Goal: Navigation & Orientation: Find specific page/section

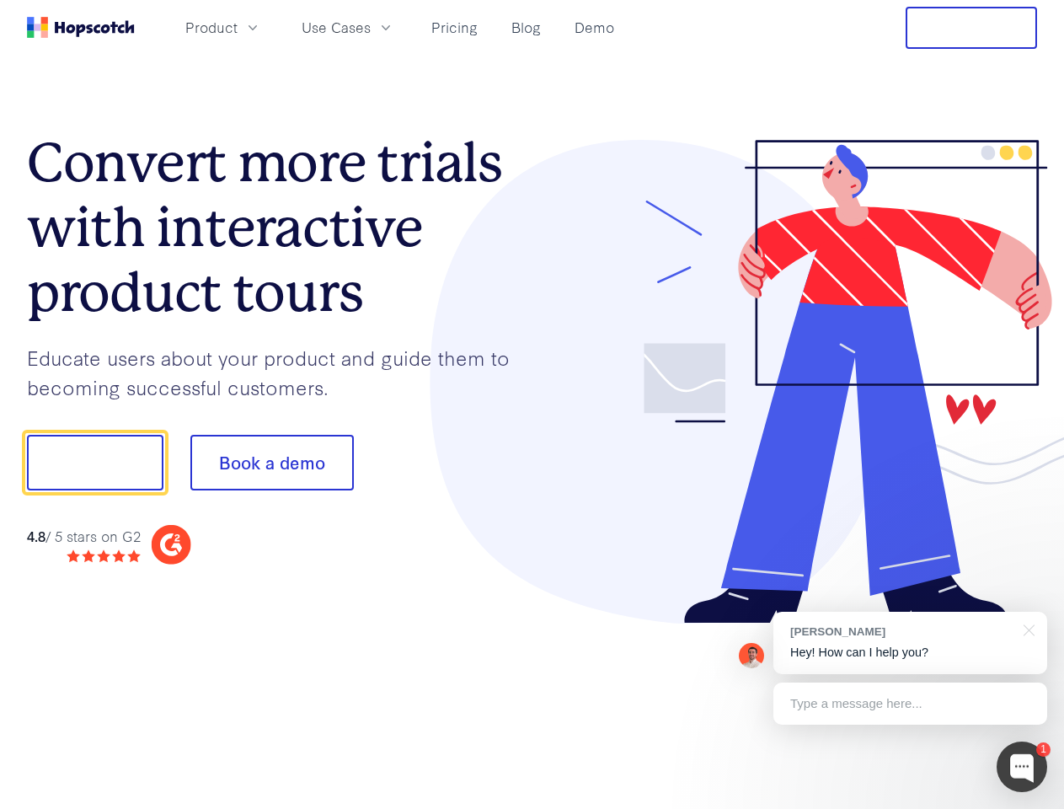
click at [532, 404] on div at bounding box center [784, 382] width 505 height 484
click at [238, 27] on span "Product" at bounding box center [211, 27] width 52 height 21
click at [371, 27] on span "Use Cases" at bounding box center [336, 27] width 69 height 21
click at [971, 28] on button "Free Trial" at bounding box center [970, 28] width 131 height 42
click at [94, 462] on button "Show me!" at bounding box center [95, 463] width 136 height 56
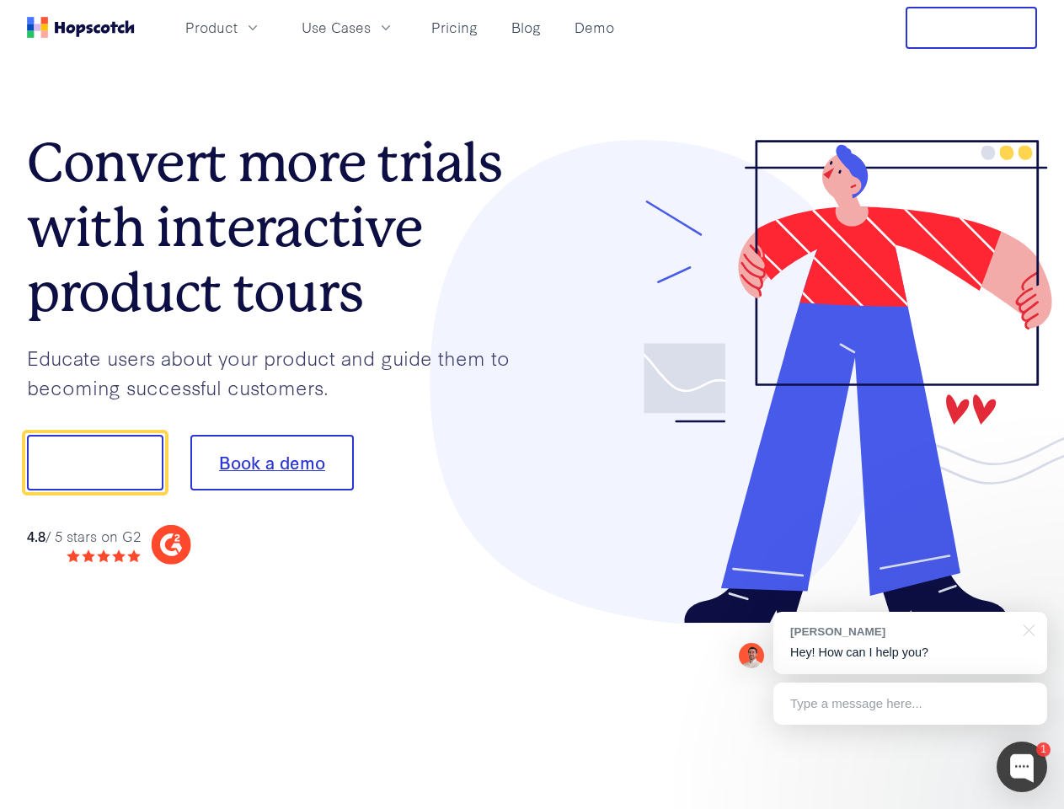
click at [271, 462] on button "Book a demo" at bounding box center [271, 463] width 163 height 56
click at [1022, 766] on div at bounding box center [1021, 766] width 51 height 51
click at [910, 643] on div "[PERSON_NAME] Hey! How can I help you?" at bounding box center [910, 642] width 274 height 62
click at [1026, 628] on div at bounding box center [1026, 628] width 42 height 35
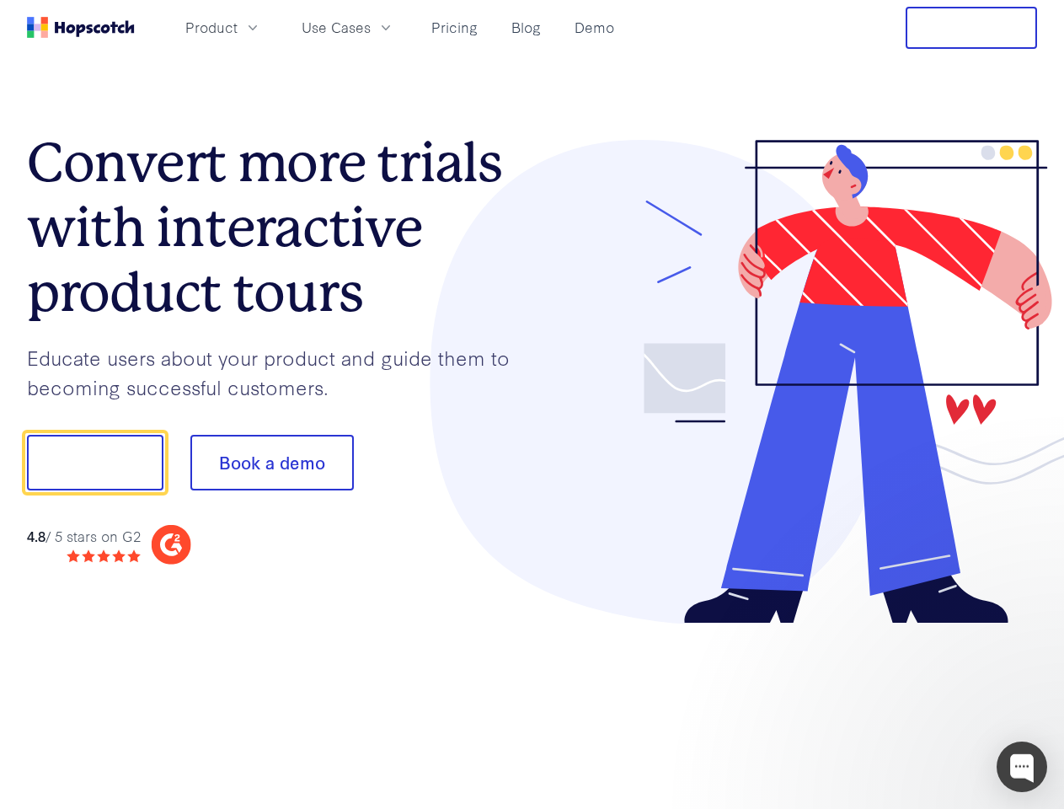
click at [910, 703] on div at bounding box center [889, 573] width 316 height 336
